Goal: Navigation & Orientation: Find specific page/section

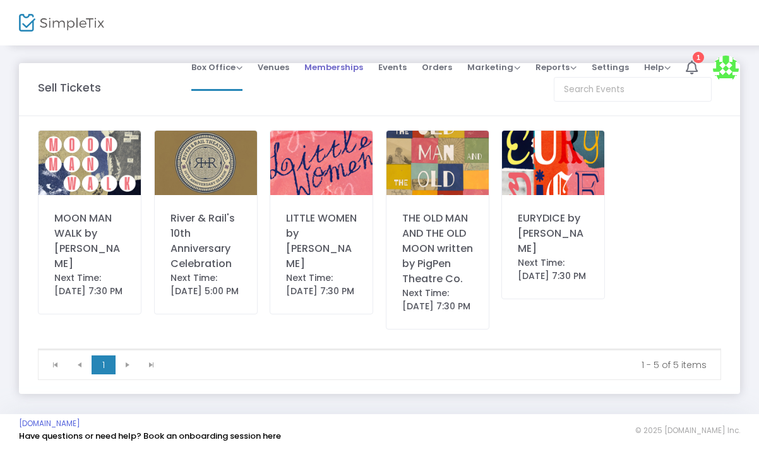
click at [348, 51] on span "Memberships" at bounding box center [333, 67] width 59 height 32
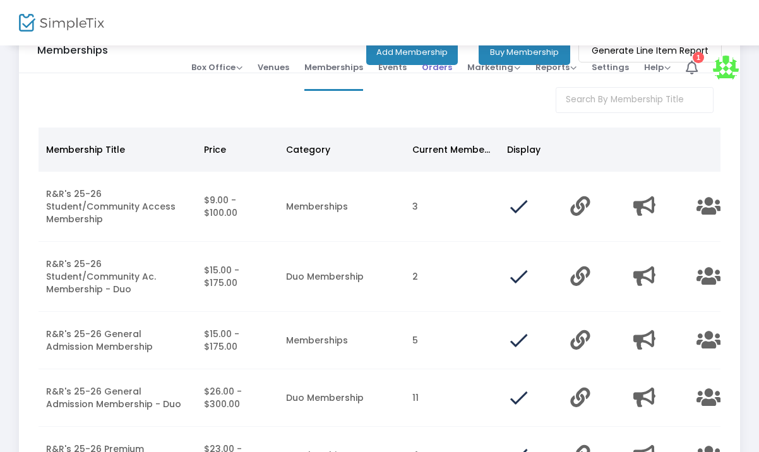
click at [448, 51] on span "Orders" at bounding box center [437, 67] width 30 height 32
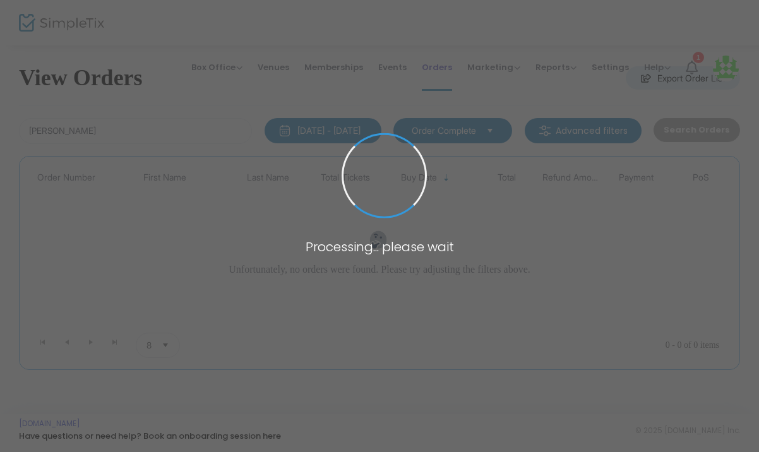
scroll to position [11, 0]
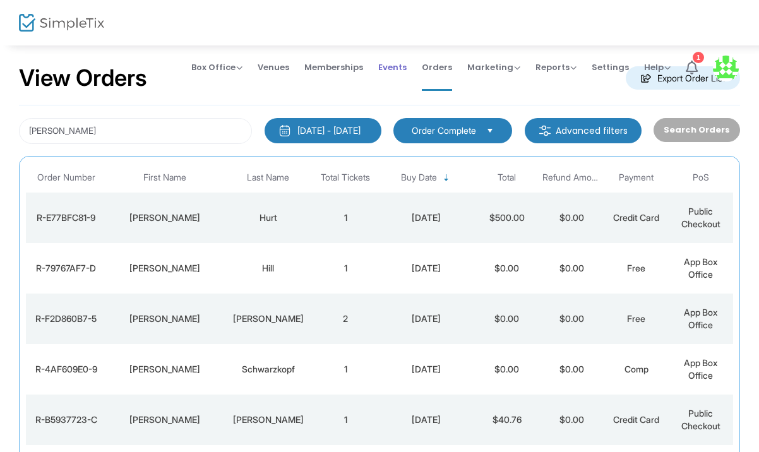
click at [407, 51] on span "Events" at bounding box center [392, 67] width 28 height 32
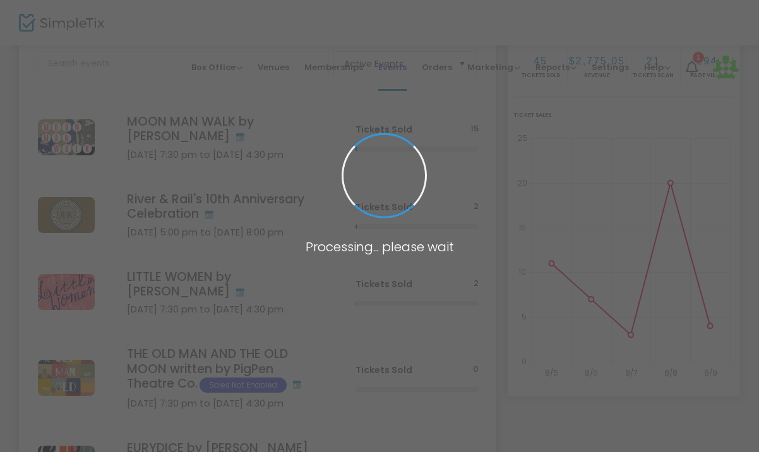
scroll to position [205, 0]
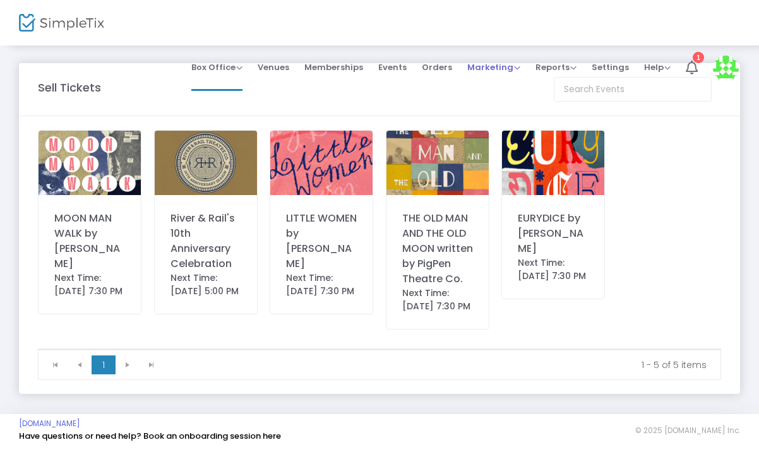
click at [517, 61] on span "Marketing" at bounding box center [493, 67] width 53 height 12
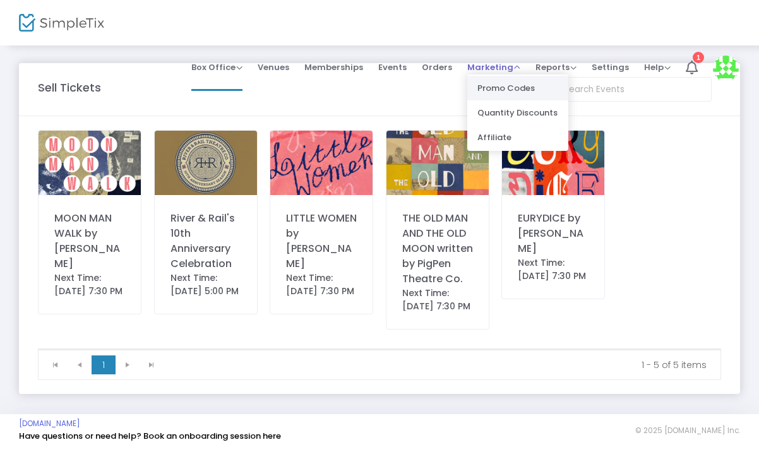
click at [536, 76] on li "Promo Codes" at bounding box center [517, 88] width 101 height 25
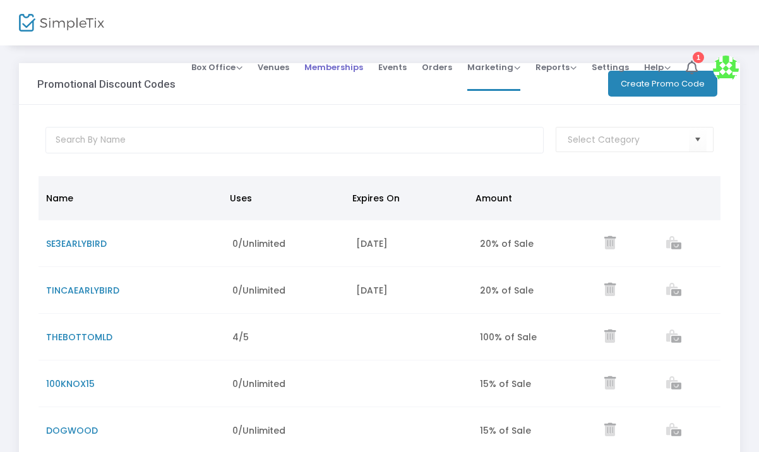
click at [354, 51] on span "Memberships" at bounding box center [333, 67] width 59 height 32
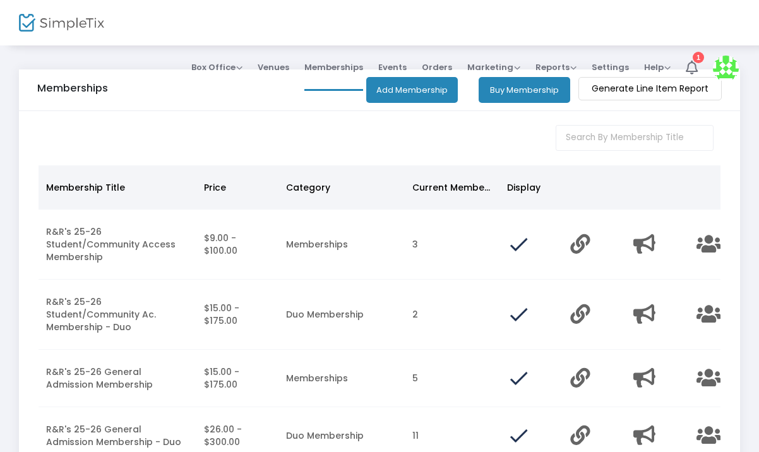
scroll to position [14, 0]
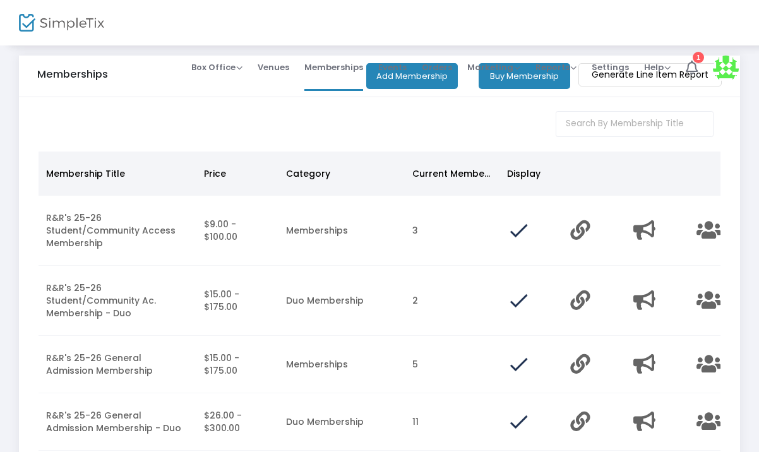
click at [415, 97] on div "Memberships Add Membership Buy Membership Generate Line Item Report" at bounding box center [379, 77] width 721 height 42
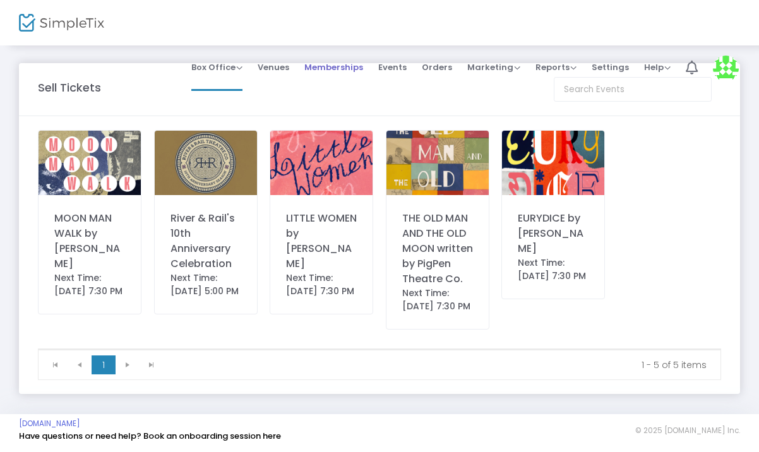
click at [331, 51] on span "Memberships" at bounding box center [333, 67] width 59 height 32
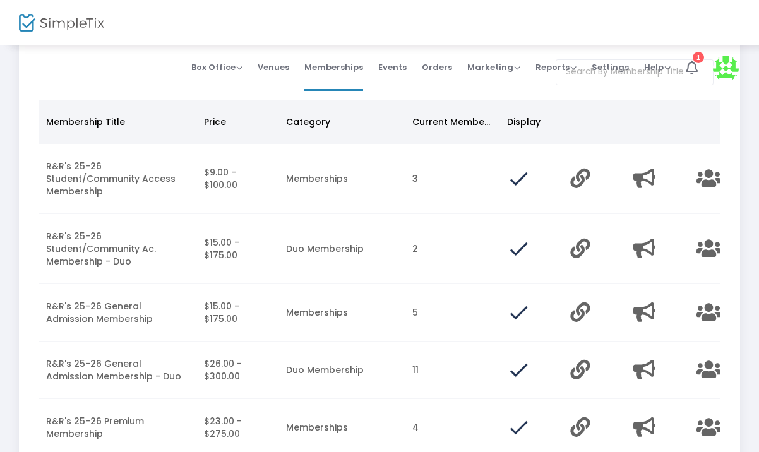
scroll to position [68, 0]
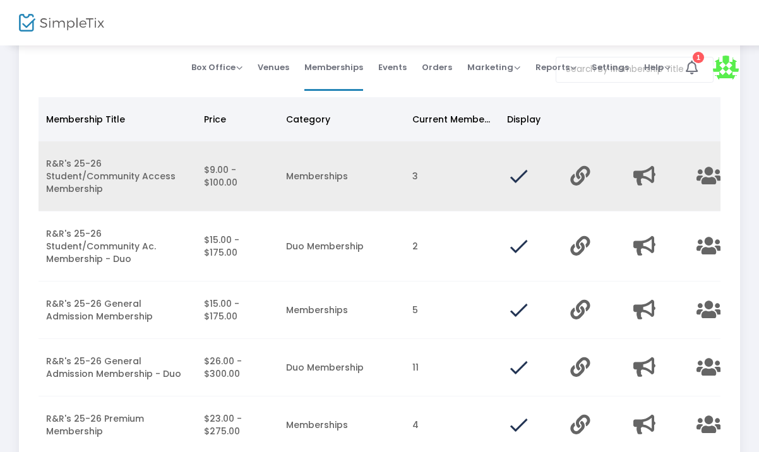
drag, startPoint x: 211, startPoint y: 170, endPoint x: 238, endPoint y: 183, distance: 30.2
click at [238, 183] on td "$9.00 - $100.00" at bounding box center [237, 176] width 82 height 70
click at [224, 179] on td "$9.00 - $100.00" at bounding box center [237, 176] width 82 height 70
